Goal: Find specific page/section: Find specific page/section

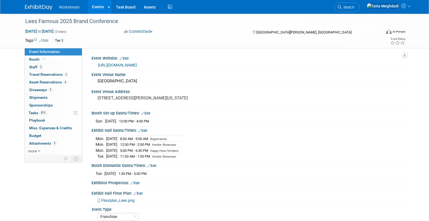
select select "Franchise"
select select "Restaurant"
select select "No"
select select "Tatia Meghdadi"
click at [91, 6] on link "Events" at bounding box center [98, 7] width 20 height 14
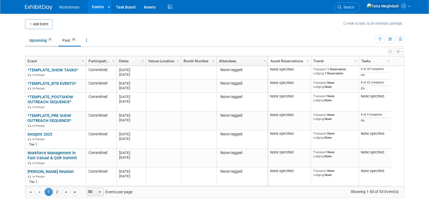
click at [42, 39] on link "Upcoming 31" at bounding box center [41, 40] width 32 height 10
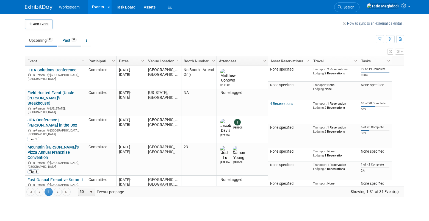
click at [71, 41] on link "Past 53" at bounding box center [69, 40] width 23 height 10
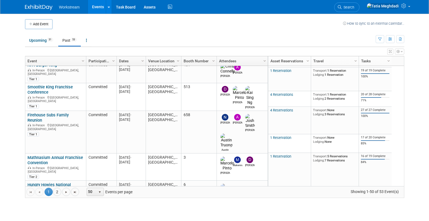
scroll to position [810, 0]
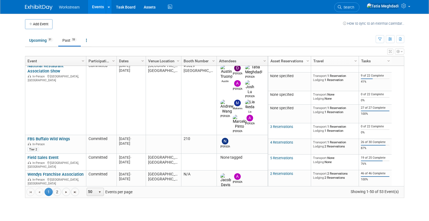
click at [354, 7] on span "Search" at bounding box center [347, 7] width 13 height 4
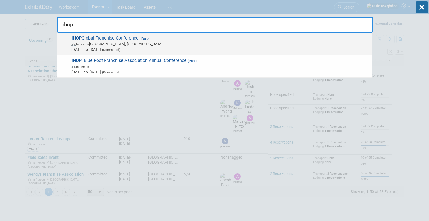
type input "ihop"
click at [95, 40] on span "IHOP Global Franchise Conference (Past) In-Person Orlando, FL Sep 24, 2025 to S…" at bounding box center [220, 43] width 300 height 17
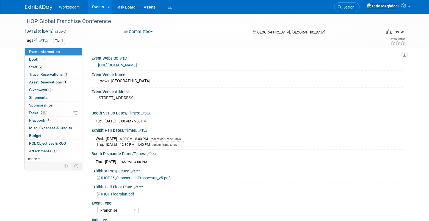
select select "Franchise"
select select "Restaurant"
select select "No"
select select "[PERSON_NAME]"
click at [37, 112] on span "Tasks 74%" at bounding box center [38, 113] width 18 height 4
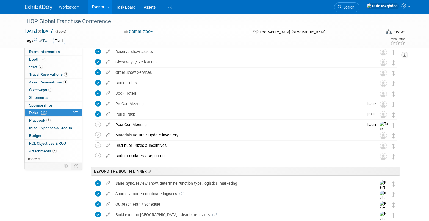
scroll to position [110, 0]
click at [99, 144] on icon at bounding box center [98, 145] width 6 height 6
click at [40, 135] on span "Budget" at bounding box center [35, 135] width 12 height 4
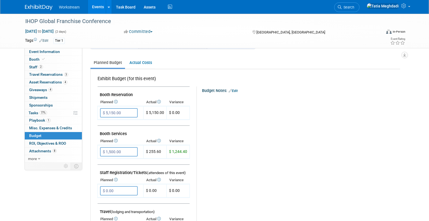
scroll to position [0, 0]
